Goal: Task Accomplishment & Management: Manage account settings

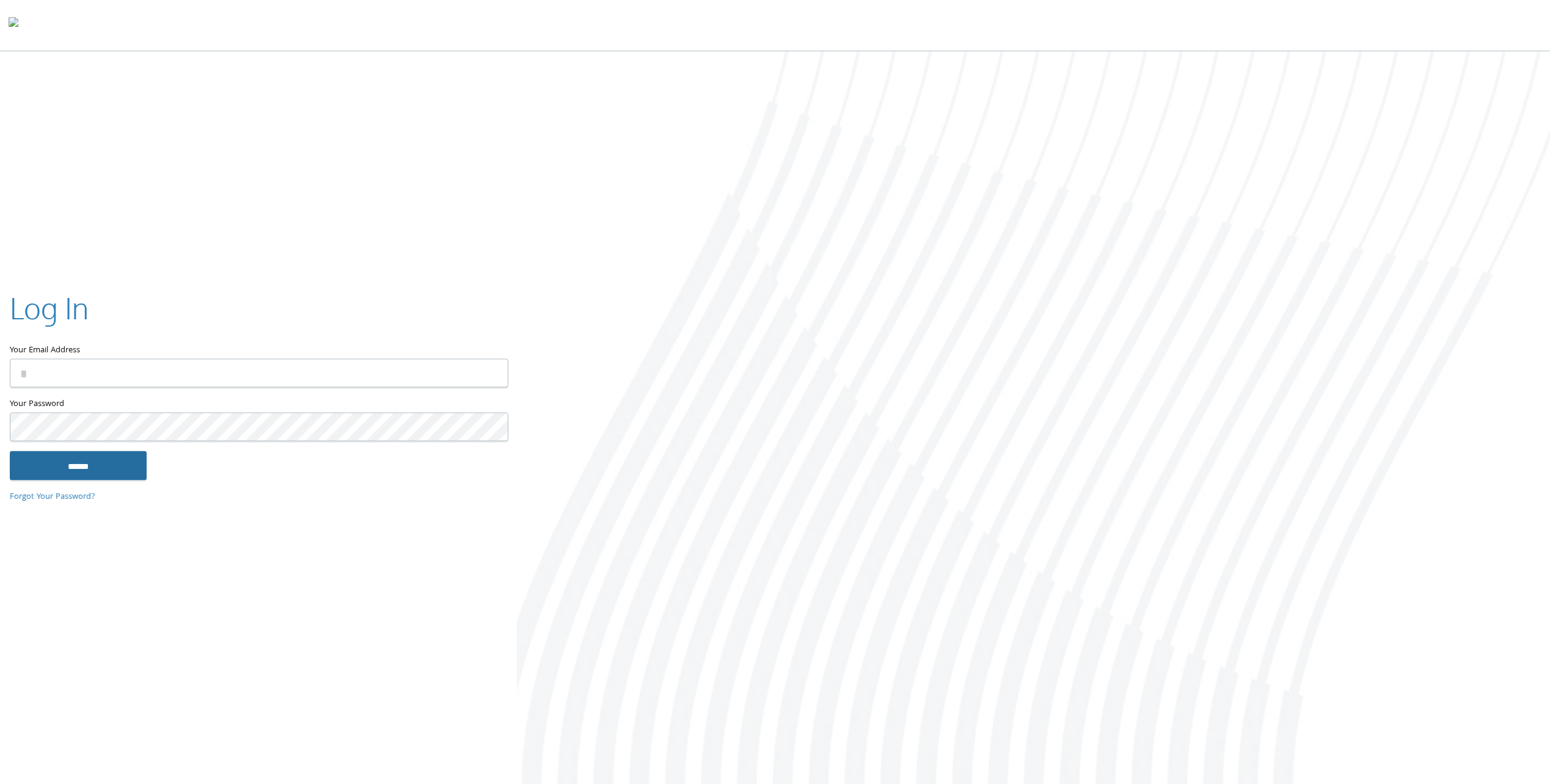
type input "**********"
click at [95, 465] on input "******" at bounding box center [78, 466] width 137 height 29
type input "**********"
click at [127, 460] on input "******" at bounding box center [78, 466] width 137 height 29
